Goal: Information Seeking & Learning: Learn about a topic

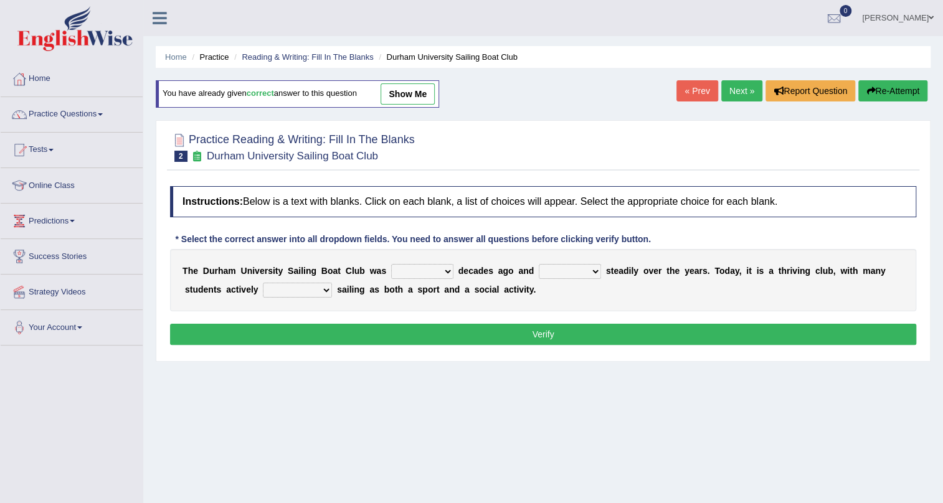
click at [445, 273] on select "found fund founded find" at bounding box center [422, 271] width 62 height 15
select select "founded"
click at [391, 264] on select "found fund founded find" at bounding box center [422, 271] width 62 height 15
click at [593, 271] on select "grow growing has grown grown" at bounding box center [570, 271] width 62 height 15
select select "growing"
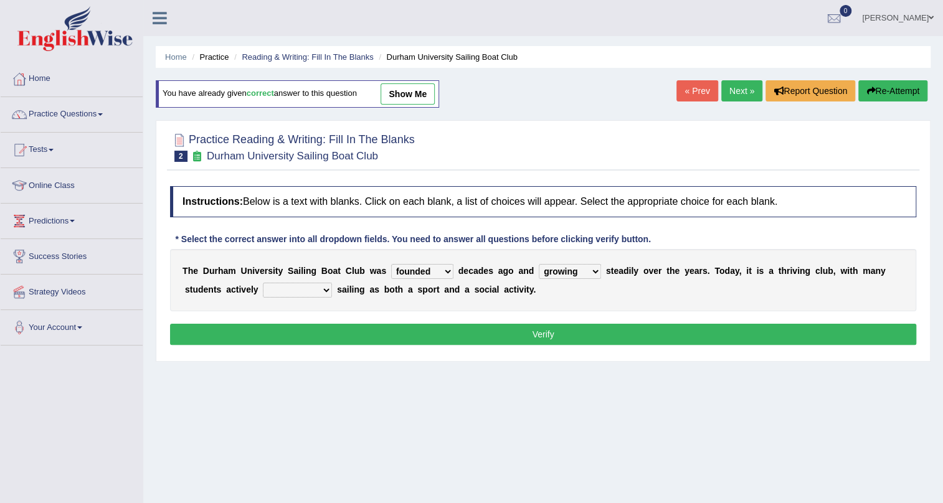
click at [539, 264] on select "grow growing has grown grown" at bounding box center [570, 271] width 62 height 15
click at [326, 291] on select "enjoy enjoyed are enjoying enjoying" at bounding box center [297, 290] width 69 height 15
select select "enjoying"
click at [263, 283] on select "enjoy enjoyed are enjoying enjoying" at bounding box center [297, 290] width 69 height 15
click at [381, 327] on button "Verify" at bounding box center [543, 334] width 746 height 21
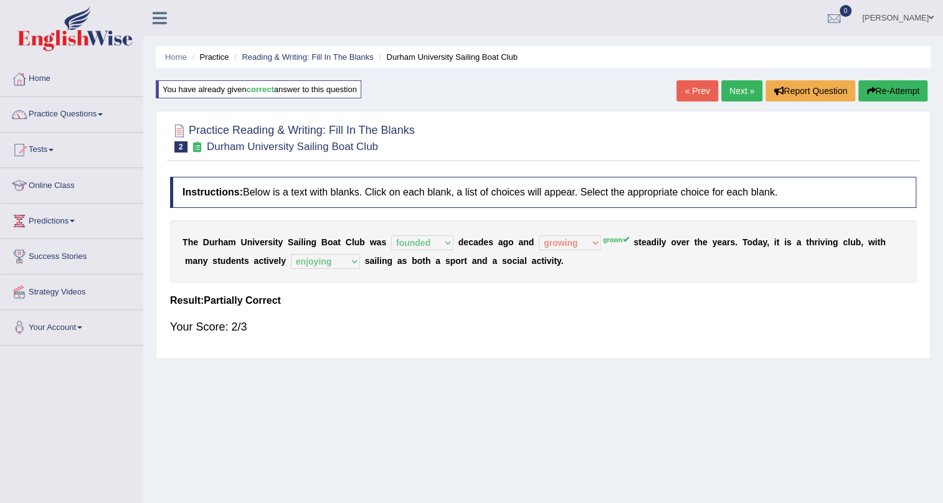
click at [732, 95] on link "Next »" at bounding box center [741, 90] width 41 height 21
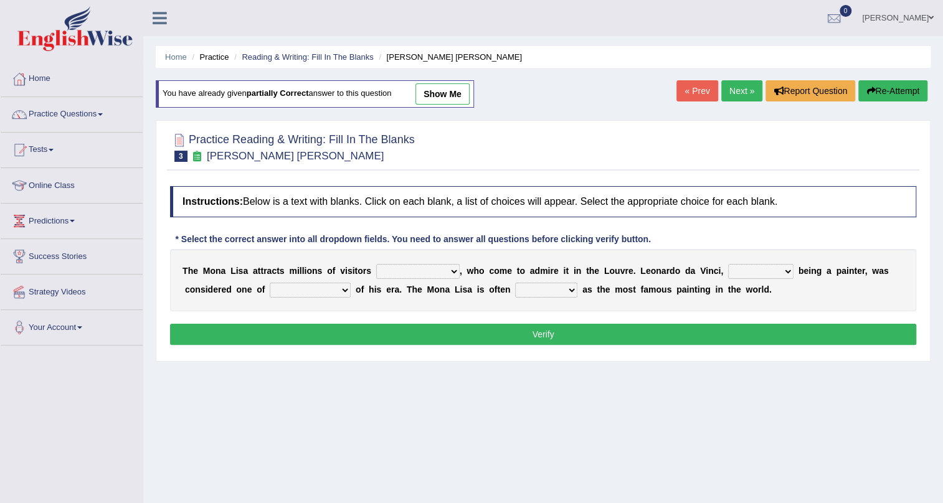
click at [448, 273] on select "around the year the all year all year round per year" at bounding box center [417, 271] width 83 height 15
select select "around the year"
click at [376, 264] on select "around the year the all year all year round per year" at bounding box center [417, 271] width 83 height 15
click at [781, 271] on select "rather than as much as as well as as long as" at bounding box center [760, 271] width 65 height 15
select select "as well as"
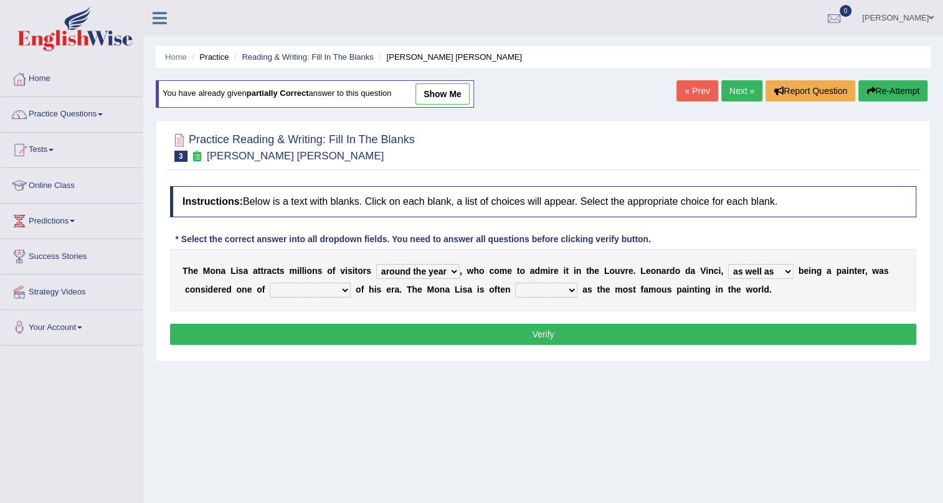
click at [728, 264] on select "rather than as much as as well as as long as" at bounding box center [760, 271] width 65 height 15
click at [347, 288] on select "better artists artist the better artist the best artists" at bounding box center [310, 290] width 81 height 15
select select "the best artists"
click at [270, 283] on select "better artists artist the better artist the best artists" at bounding box center [310, 290] width 81 height 15
click at [570, 291] on select "classified suggested predicted described" at bounding box center [546, 290] width 62 height 15
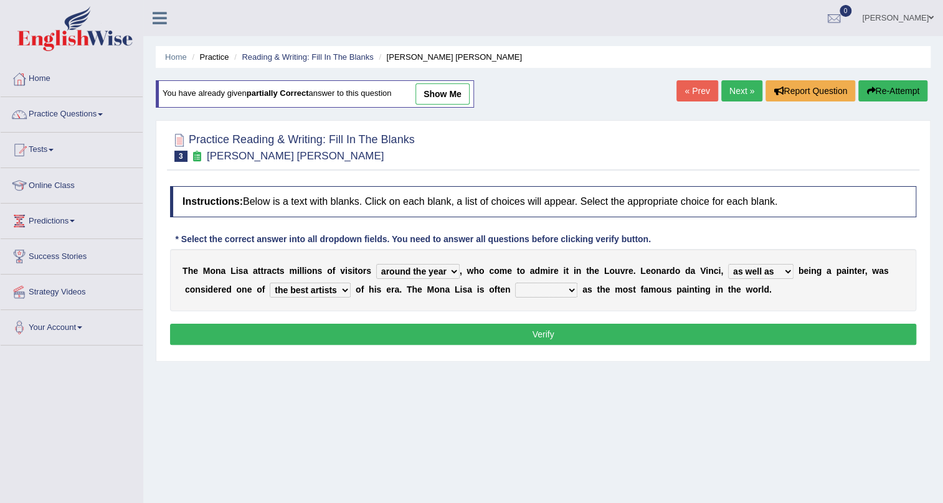
select select "classified"
click at [515, 283] on select "classified suggested predicted described" at bounding box center [546, 290] width 62 height 15
click at [541, 330] on button "Verify" at bounding box center [543, 334] width 746 height 21
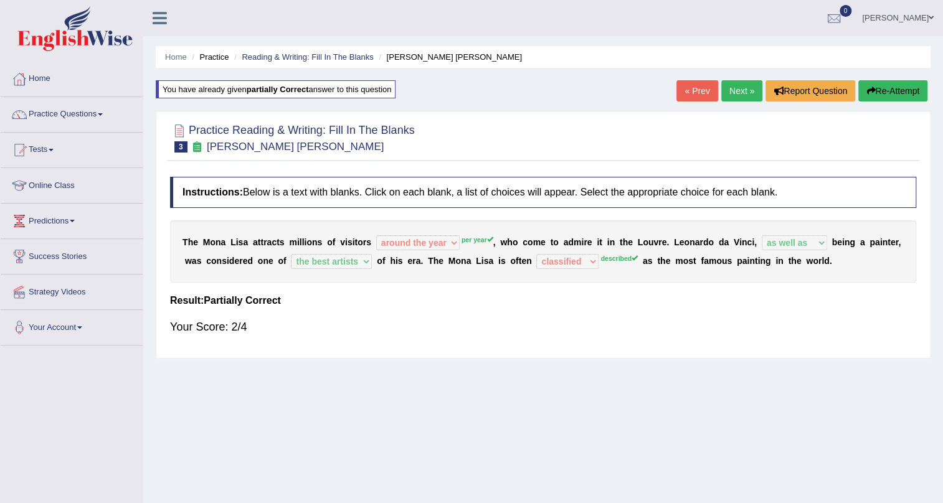
click at [736, 90] on link "Next »" at bounding box center [741, 90] width 41 height 21
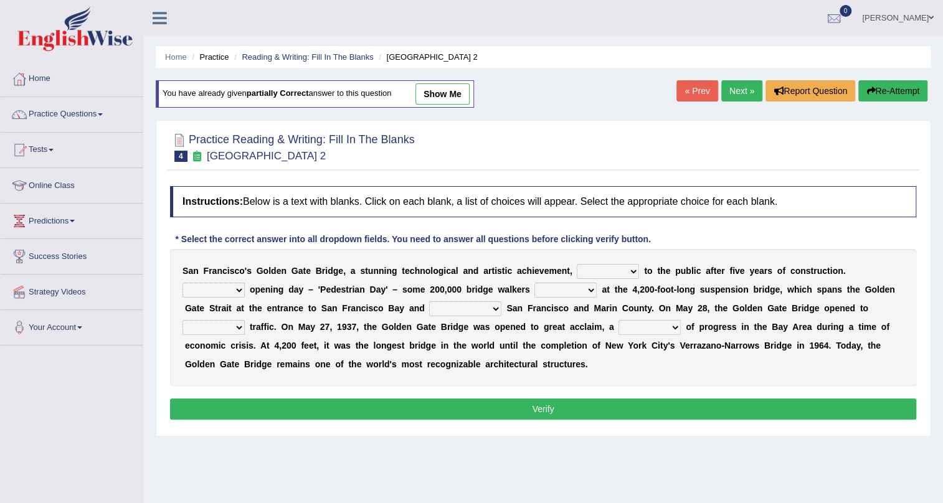
click at [631, 271] on select "opens closes appears equals" at bounding box center [607, 271] width 62 height 15
select select "opens"
click at [576, 264] on select "opens closes appears equals" at bounding box center [607, 271] width 62 height 15
click at [238, 293] on select "On During Since When" at bounding box center [213, 290] width 62 height 15
select select "During"
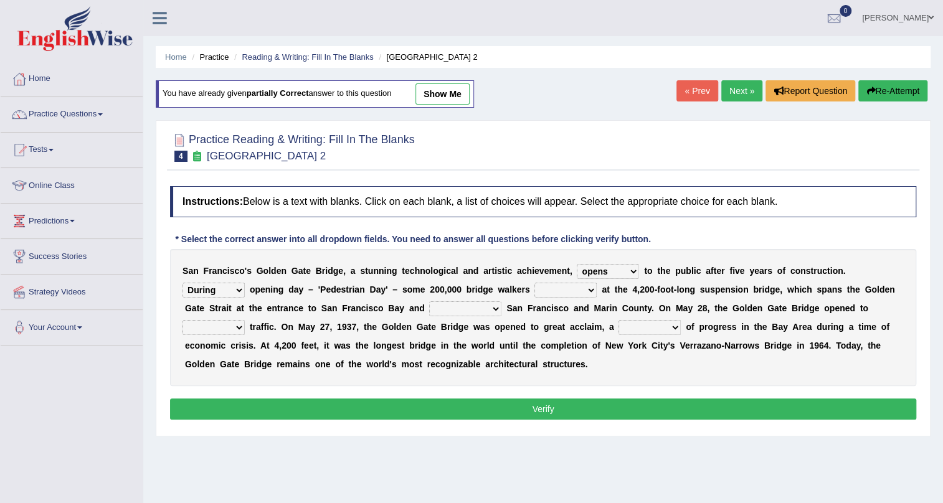
click at [182, 283] on select "On During Since When" at bounding box center [213, 290] width 62 height 15
click at [591, 287] on select "stationed looked marveled laughed" at bounding box center [565, 290] width 62 height 15
select select "marveled"
click at [534, 283] on select "stationed looked marveled laughed" at bounding box center [565, 290] width 62 height 15
click at [499, 308] on select "separates connects channels differentiates" at bounding box center [465, 308] width 72 height 15
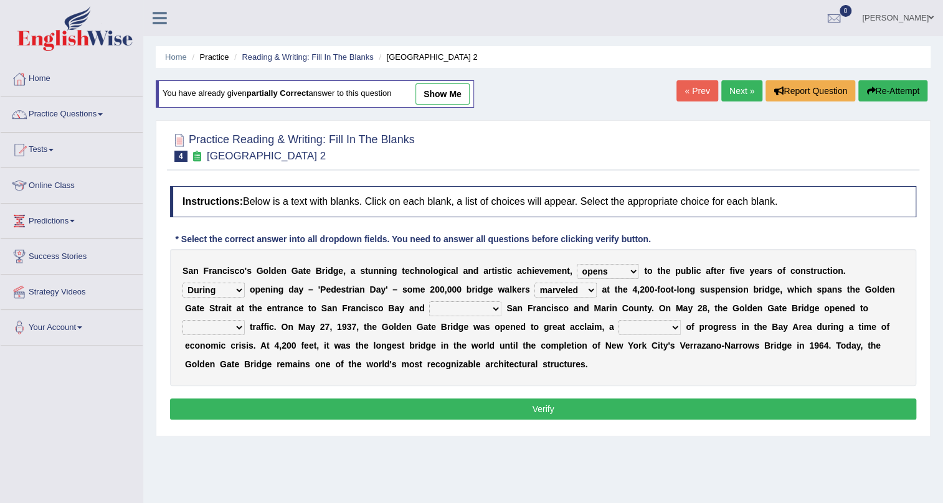
select select "connects"
click at [429, 301] on select "separates connects channels differentiates" at bounding box center [465, 308] width 72 height 15
click at [237, 327] on select "aquatic vehicular airborne watertight" at bounding box center [213, 327] width 62 height 15
click at [182, 320] on select "aquatic vehicular airborne watertight" at bounding box center [213, 327] width 62 height 15
click at [237, 329] on select "aquatic vehicular airborne watertight" at bounding box center [213, 327] width 62 height 15
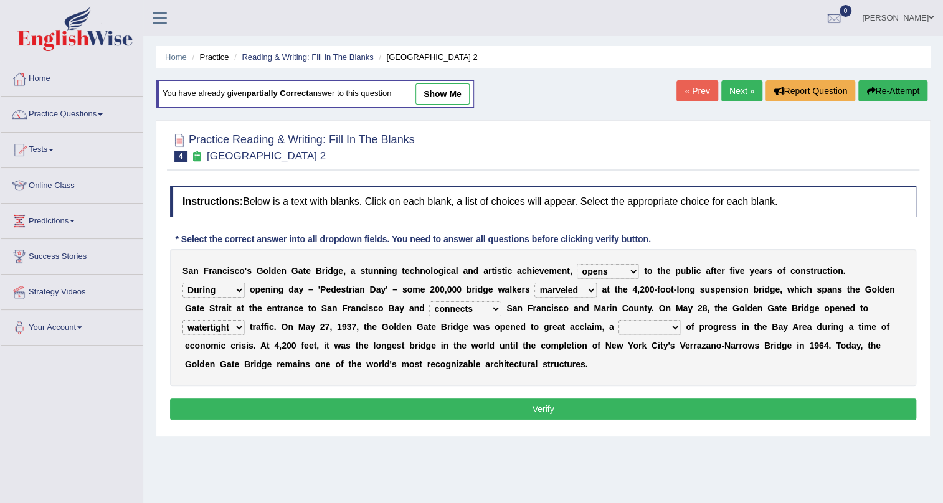
select select "vehicular"
click at [182, 320] on select "aquatic vehicular airborne watertight" at bounding box center [213, 327] width 62 height 15
click at [677, 327] on select "denial symbol technique yield" at bounding box center [649, 327] width 62 height 15
select select "symbol"
click at [618, 320] on select "denial symbol technique yield" at bounding box center [649, 327] width 62 height 15
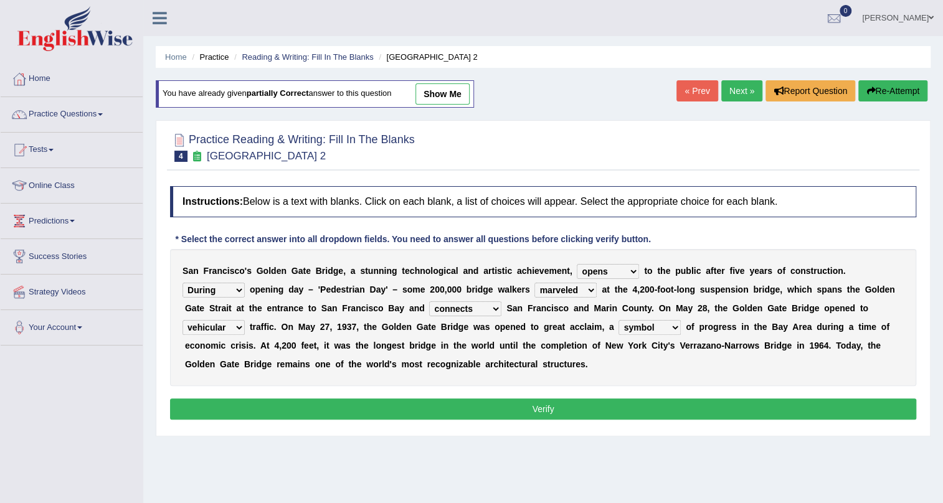
click at [535, 402] on button "Verify" at bounding box center [543, 408] width 746 height 21
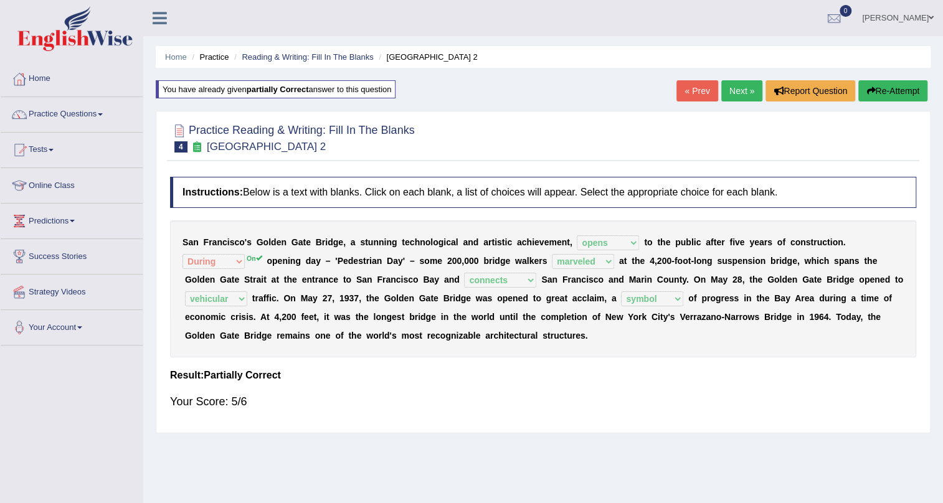
click at [740, 91] on link "Next »" at bounding box center [741, 90] width 41 height 21
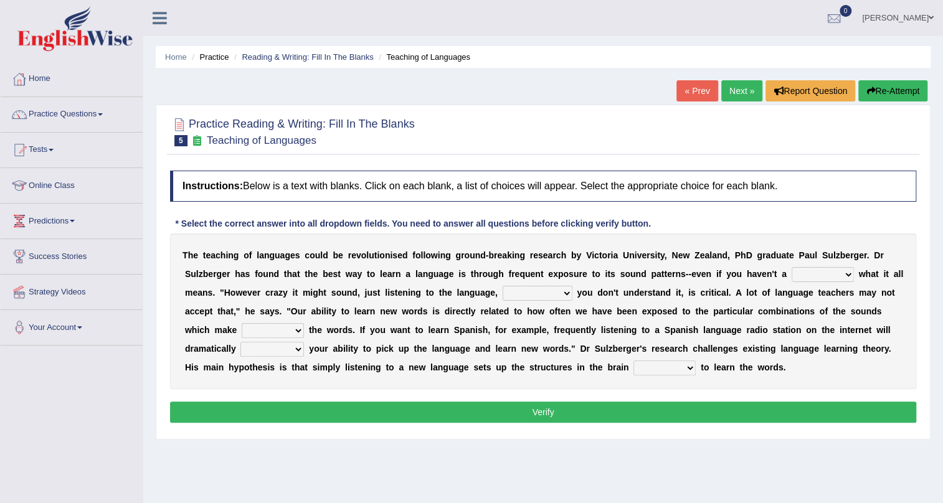
click at [641, 14] on ul "[PERSON_NAME] Toggle navigation Username: 17Lani Access Type: Online Subscripti…" at bounding box center [663, 17] width 560 height 35
click at [926, 19] on link "[PERSON_NAME]" at bounding box center [897, 16] width 90 height 32
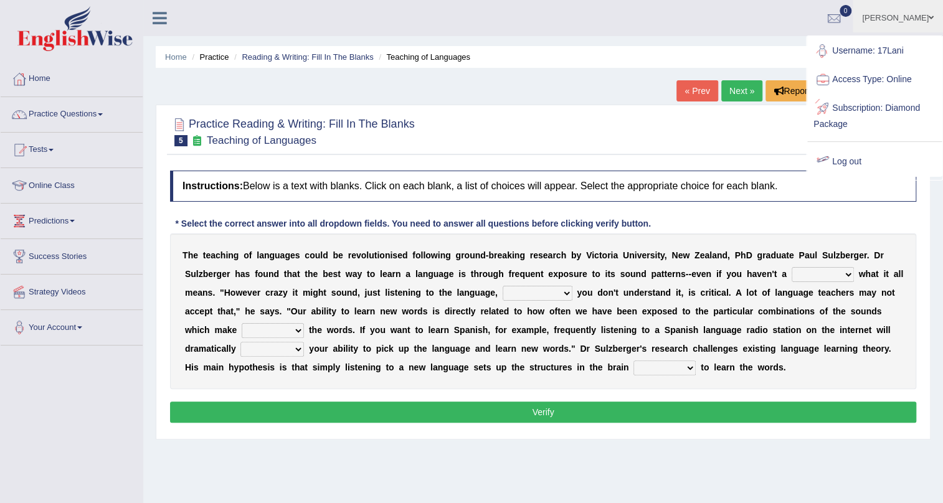
click at [862, 159] on link "Log out" at bounding box center [874, 162] width 134 height 29
